Goal: Find specific page/section: Find specific page/section

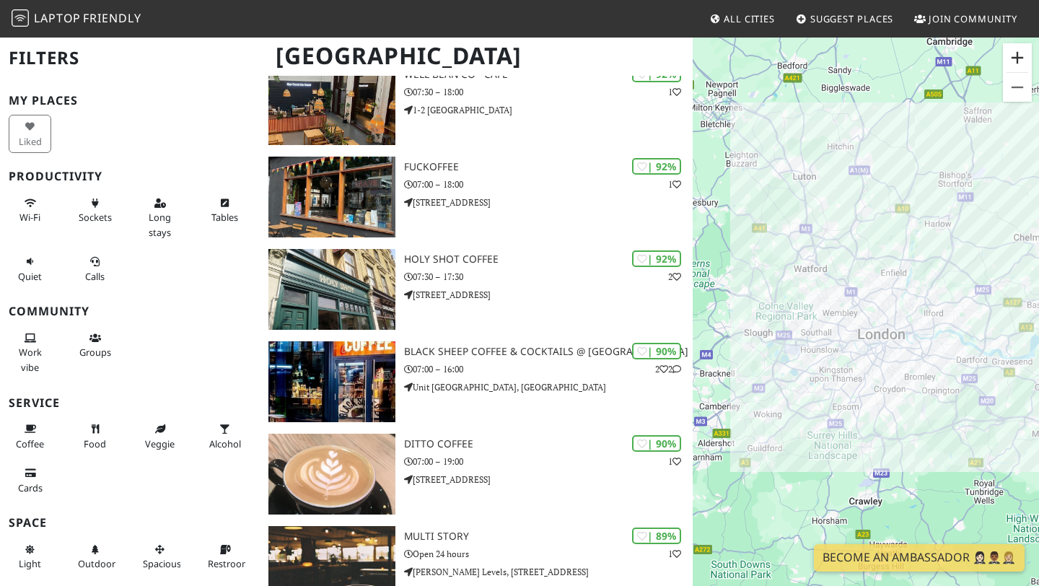
click at [913, 55] on button "Zoom in" at bounding box center [1017, 57] width 29 height 29
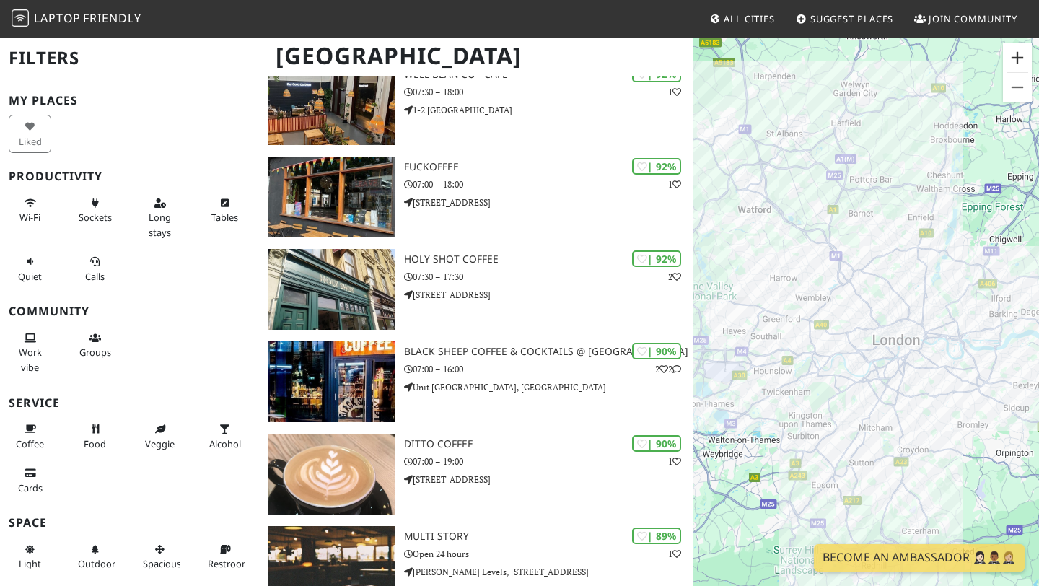
click at [913, 55] on button "Zoom in" at bounding box center [1017, 57] width 29 height 29
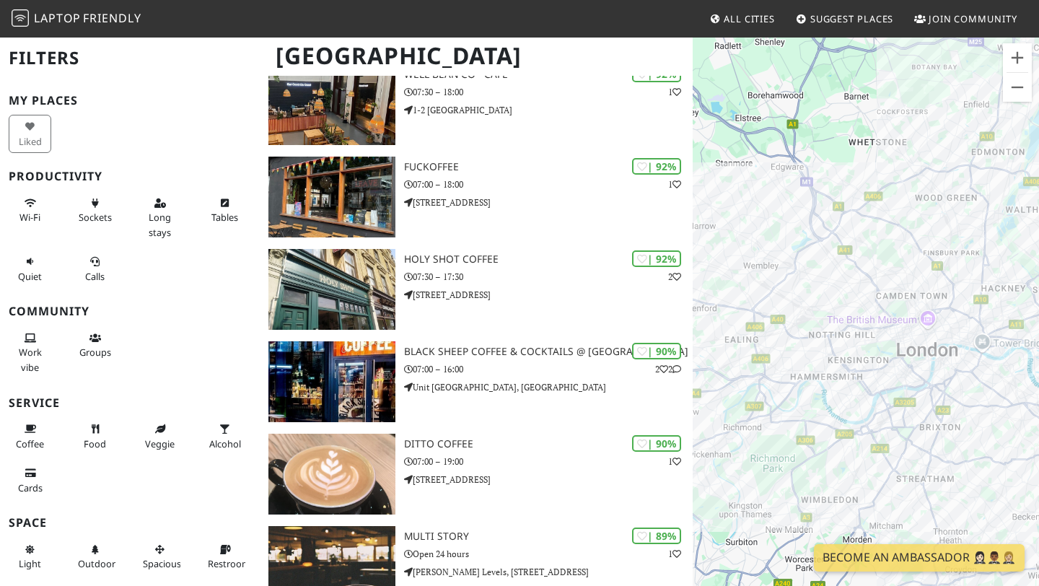
click at [759, 98] on div at bounding box center [866, 329] width 346 height 586
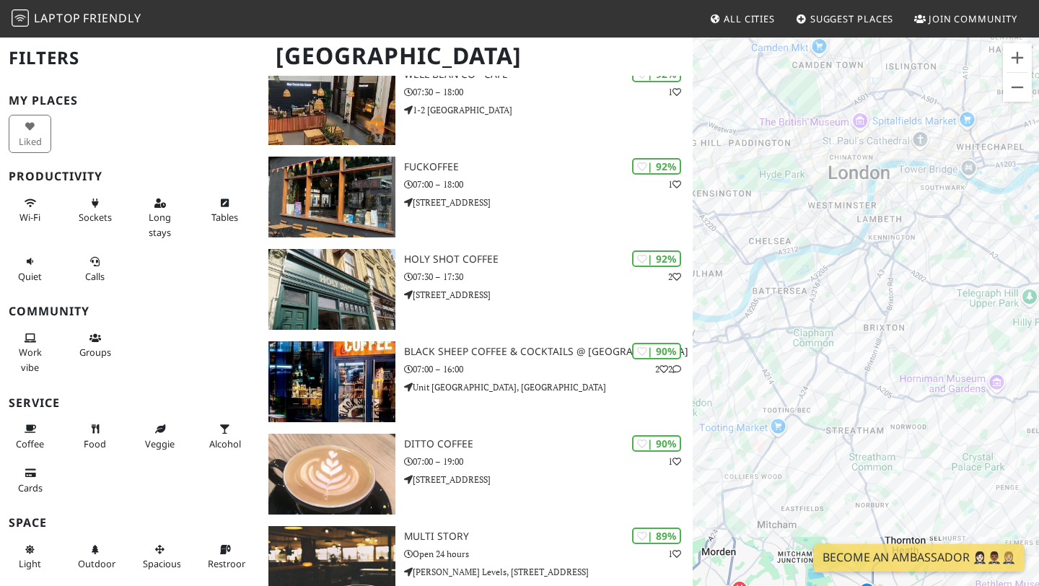
drag, startPoint x: 871, startPoint y: 232, endPoint x: 748, endPoint y: -63, distance: 320.5
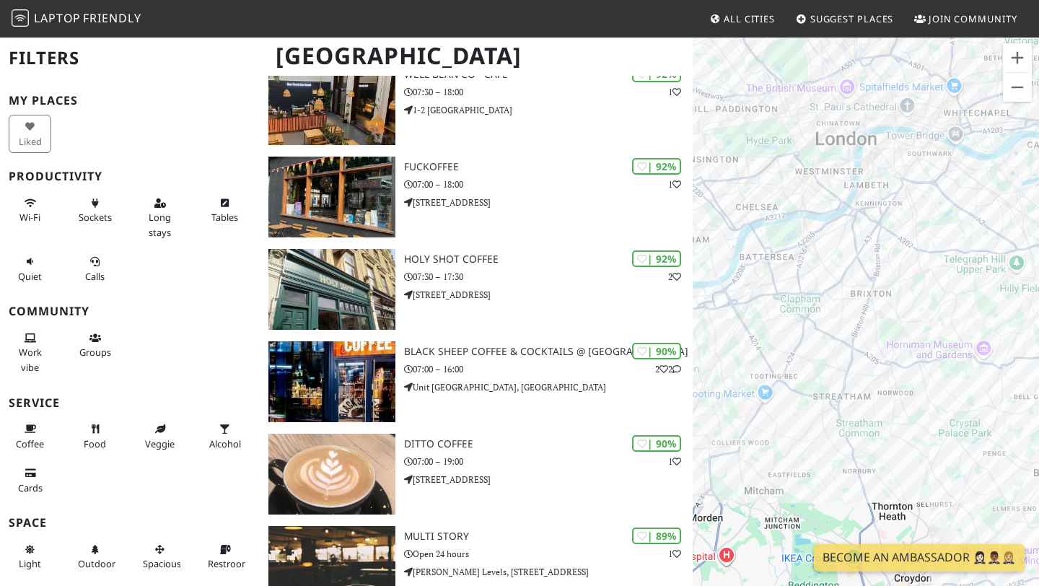
drag, startPoint x: 851, startPoint y: 358, endPoint x: 824, endPoint y: 276, distance: 86.7
click at [824, 276] on div at bounding box center [866, 329] width 346 height 586
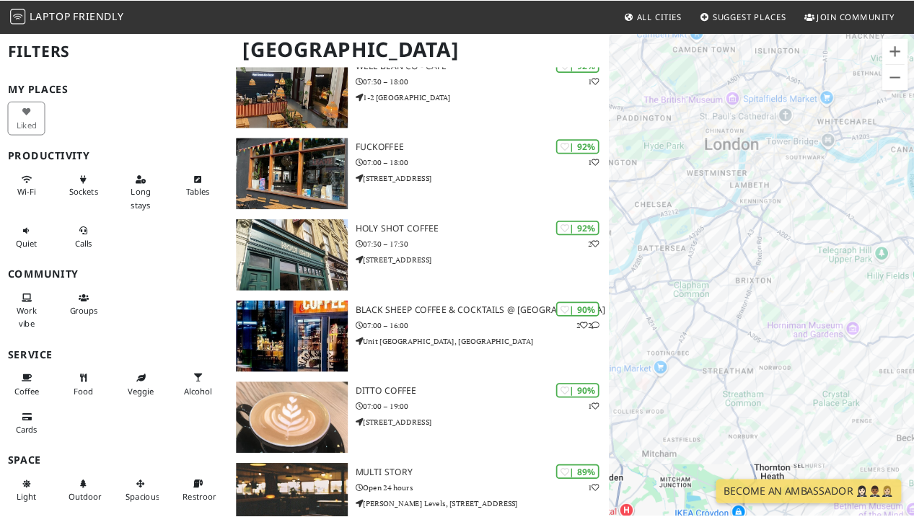
scroll to position [696, 0]
